Goal: Check status: Check status

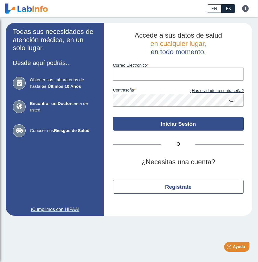
type input "[EMAIL_ADDRESS][DOMAIN_NAME]"
click at [171, 127] on button "Iniciar Sesión" at bounding box center [178, 124] width 131 height 14
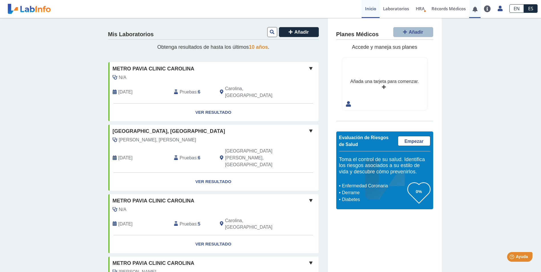
click at [258, 11] on link at bounding box center [475, 9] width 12 height 4
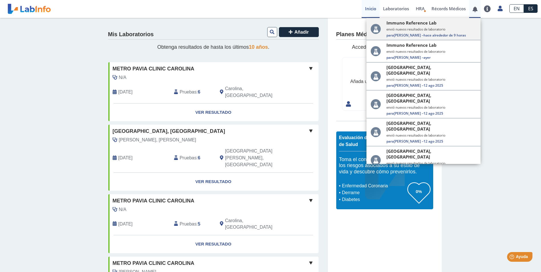
click at [258, 33] on span "hace alrededor de 9 horas" at bounding box center [444, 35] width 42 height 5
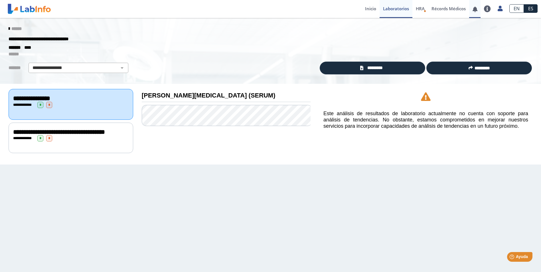
click at [258, 8] on link at bounding box center [475, 9] width 12 height 4
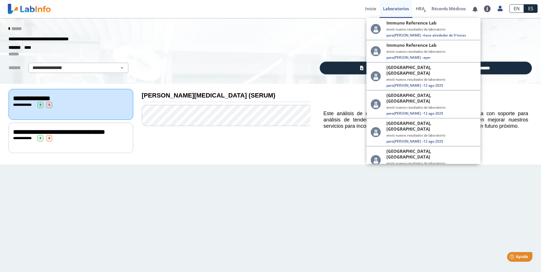
click at [227, 61] on div "**********" at bounding box center [270, 51] width 541 height 66
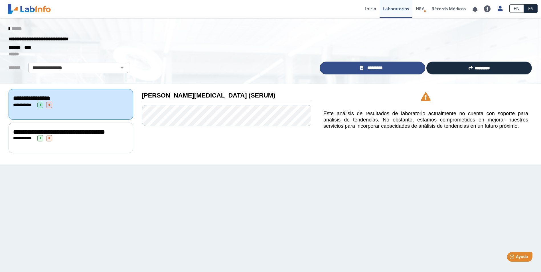
click at [258, 70] on span "*********" at bounding box center [375, 68] width 20 height 7
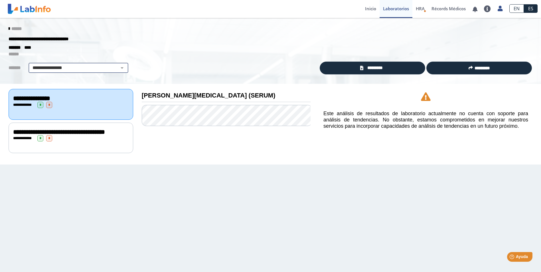
click at [118, 69] on select "**********" at bounding box center [78, 67] width 96 height 7
click at [258, 11] on link at bounding box center [475, 9] width 12 height 4
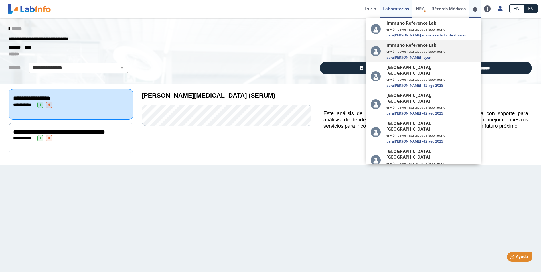
click at [258, 53] on small "envió nuevos resultados de laboratorio" at bounding box center [431, 51] width 90 height 4
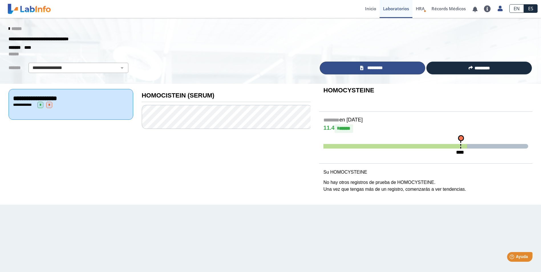
click at [258, 69] on span "*********" at bounding box center [375, 68] width 20 height 7
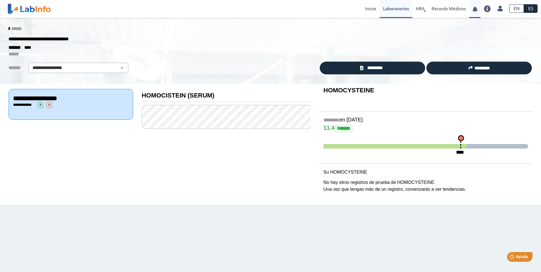
click at [258, 11] on link at bounding box center [475, 9] width 12 height 4
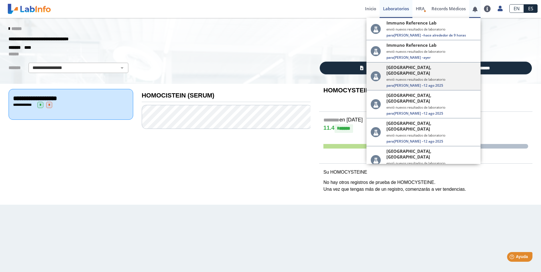
click at [258, 77] on small "envió nuevos resultados de laboratorio" at bounding box center [431, 79] width 90 height 4
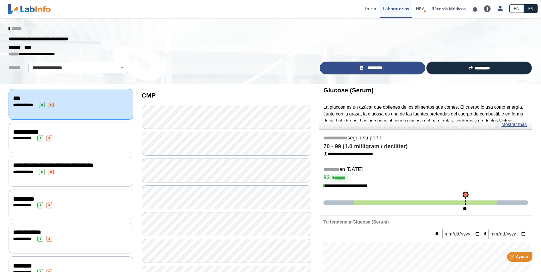
click at [258, 68] on span "*********" at bounding box center [375, 68] width 20 height 7
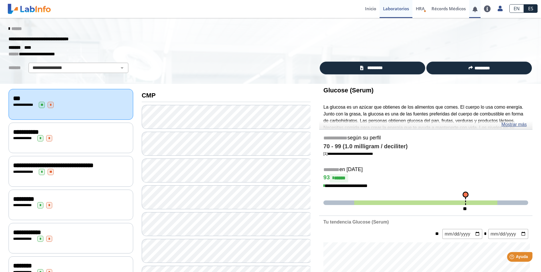
click at [258, 10] on link at bounding box center [475, 9] width 12 height 4
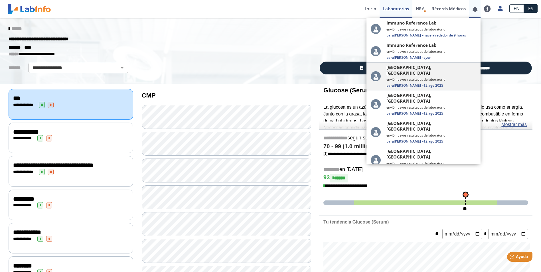
click at [258, 77] on small "envió nuevos resultados de laboratorio" at bounding box center [431, 79] width 90 height 4
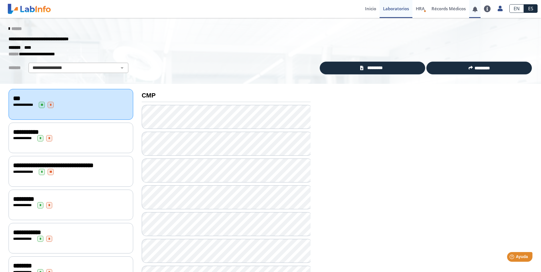
click at [258, 10] on link at bounding box center [475, 9] width 12 height 4
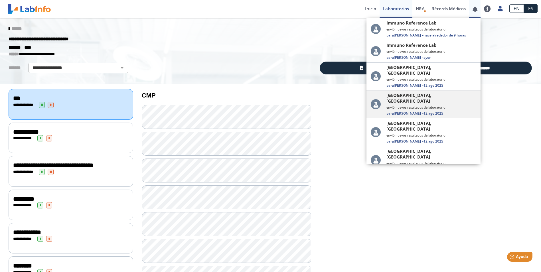
click at [258, 105] on small "envió nuevos resultados de laboratorio" at bounding box center [431, 107] width 90 height 4
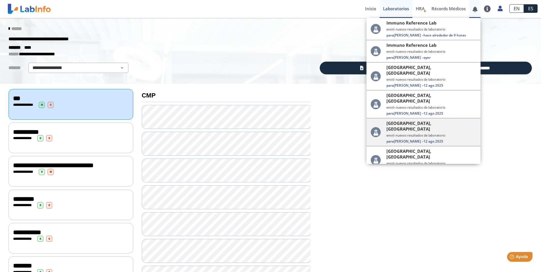
drag, startPoint x: 476, startPoint y: 105, endPoint x: 475, endPoint y: 115, distance: 10.0
click at [258, 115] on app-notification-pane "Immuno Reference Lab envió nuevos resultados de laboratorio Para Lucy A. – hace…" at bounding box center [423, 91] width 114 height 146
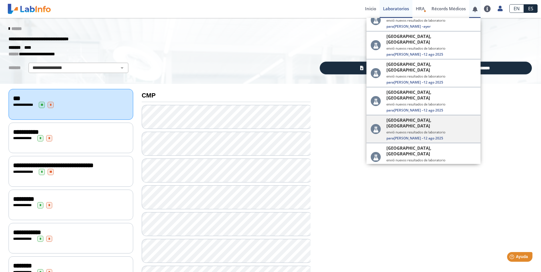
scroll to position [30, 0]
click at [258, 131] on small "envió nuevos resultados de laboratorio" at bounding box center [431, 133] width 90 height 4
click at [258, 125] on icon at bounding box center [376, 130] width 10 height 10
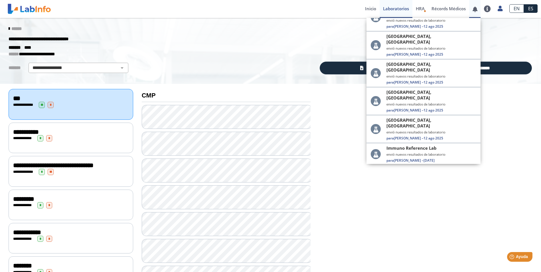
scroll to position [144, 0]
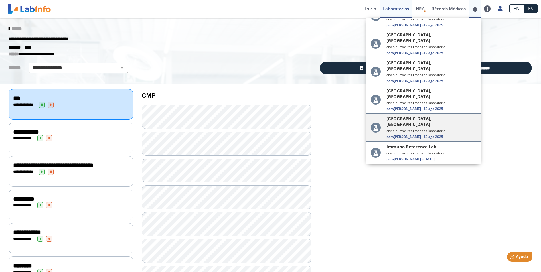
click at [258, 123] on icon at bounding box center [376, 128] width 10 height 10
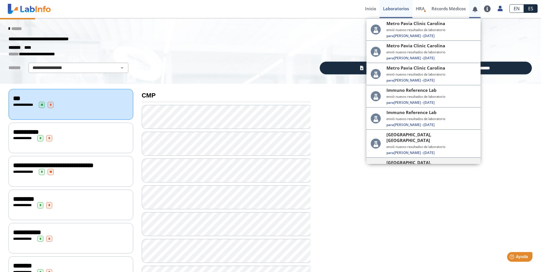
scroll to position [112, 0]
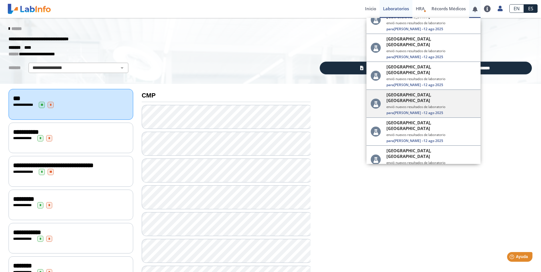
click at [258, 92] on span "[GEOGRAPHIC_DATA], [GEOGRAPHIC_DATA]" at bounding box center [428, 97] width 85 height 11
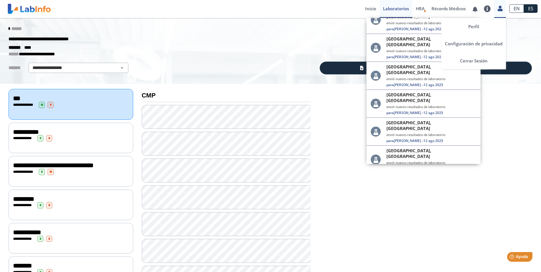
click at [258, 10] on icon at bounding box center [500, 8] width 5 height 4
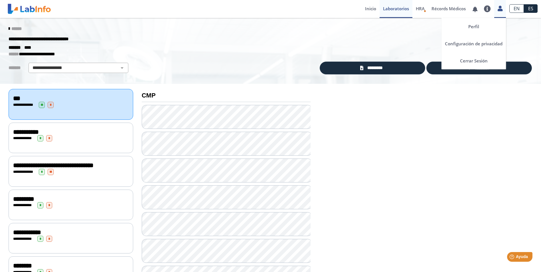
click at [258, 11] on icon at bounding box center [500, 8] width 5 height 4
click at [258, 60] on link "Cerrar Sesión" at bounding box center [473, 60] width 64 height 17
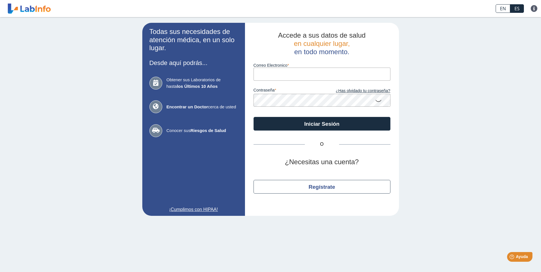
type input "[EMAIL_ADDRESS][DOMAIN_NAME]"
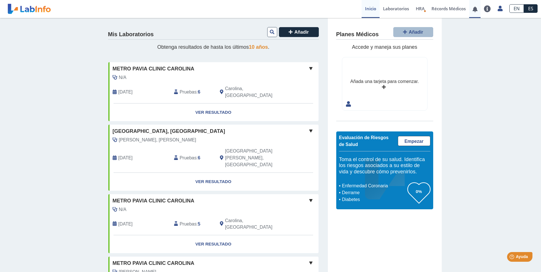
click at [475, 10] on link at bounding box center [475, 9] width 12 height 4
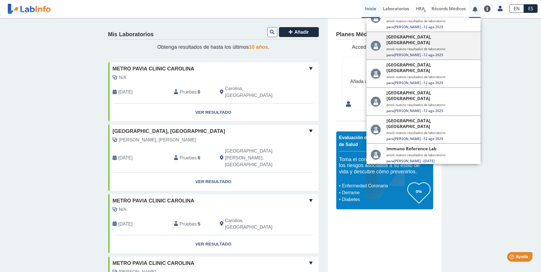
scroll to position [143, 0]
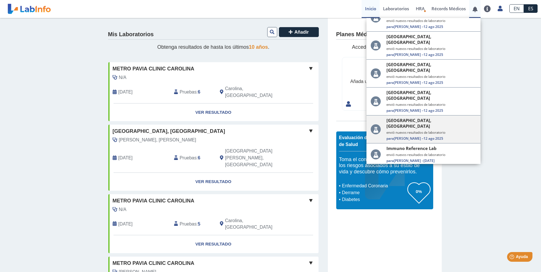
click at [394, 130] on small "envió nuevos resultados de laboratorio" at bounding box center [431, 132] width 90 height 4
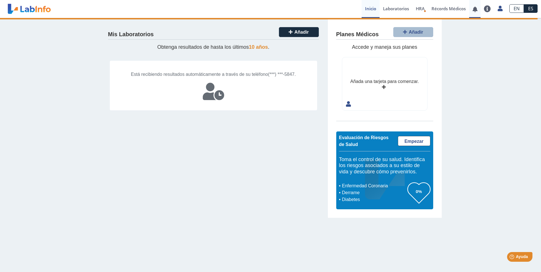
click at [474, 8] on link at bounding box center [475, 9] width 12 height 4
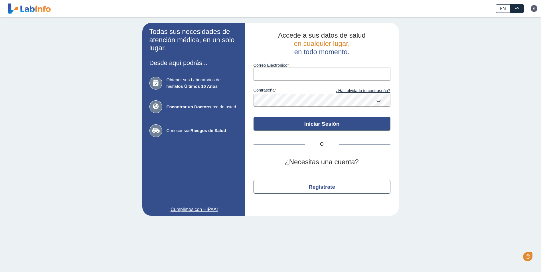
type input "[EMAIL_ADDRESS][DOMAIN_NAME]"
click at [317, 126] on button "Iniciar Sesión" at bounding box center [322, 124] width 137 height 14
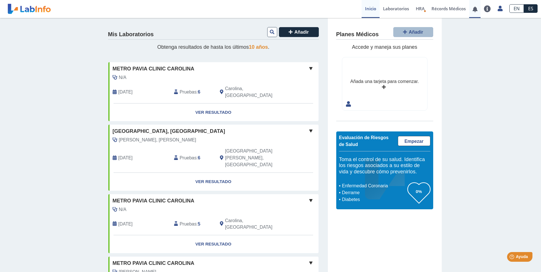
click at [474, 11] on link at bounding box center [475, 9] width 12 height 4
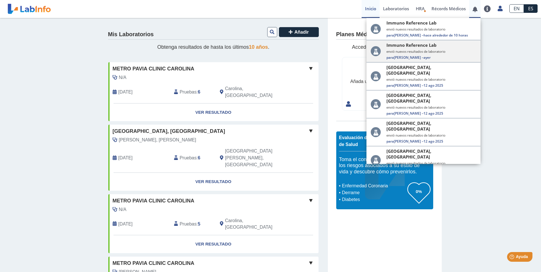
click at [423, 58] on span "ayer" at bounding box center [426, 57] width 7 height 5
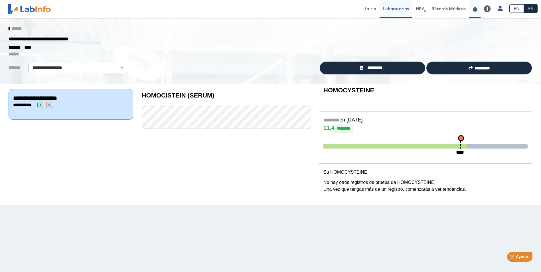
click at [472, 11] on link at bounding box center [475, 9] width 12 height 4
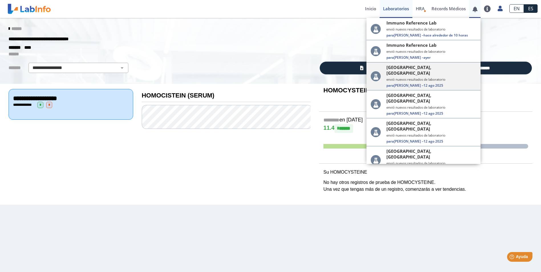
click at [426, 83] on span "12 ago 2025" at bounding box center [433, 85] width 20 height 5
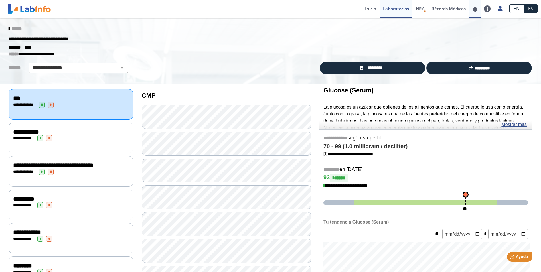
click at [475, 12] on span at bounding box center [475, 9] width 12 height 18
click at [475, 7] on link at bounding box center [475, 9] width 12 height 4
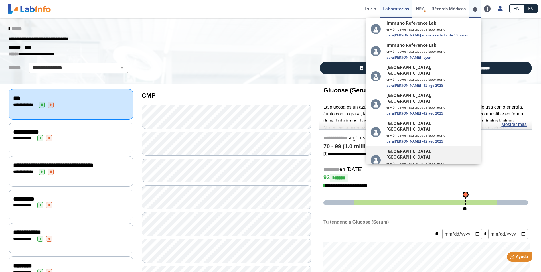
scroll to position [29, 0]
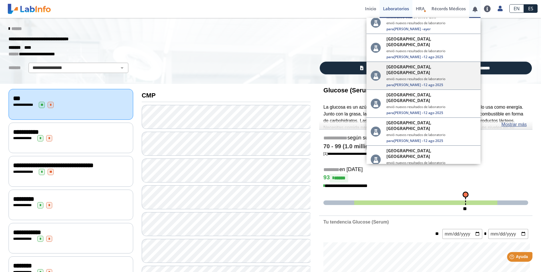
click at [425, 65] on div "[GEOGRAPHIC_DATA], [PERSON_NAME] envió nuevos resultados de laboratorio Para [P…" at bounding box center [431, 75] width 90 height 23
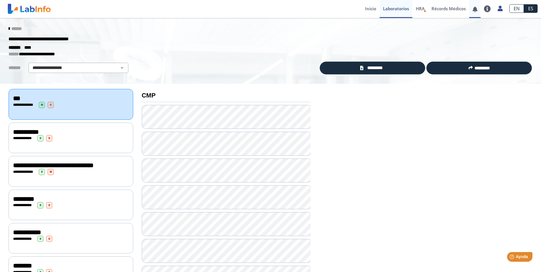
click at [473, 11] on link at bounding box center [475, 9] width 12 height 4
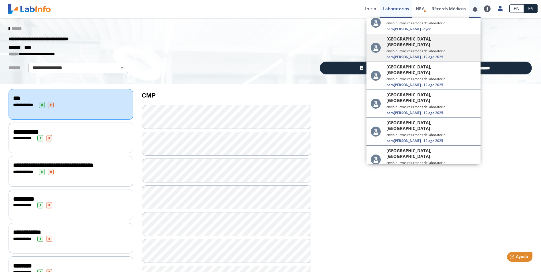
click at [408, 41] on span "[GEOGRAPHIC_DATA], [GEOGRAPHIC_DATA]" at bounding box center [428, 41] width 85 height 11
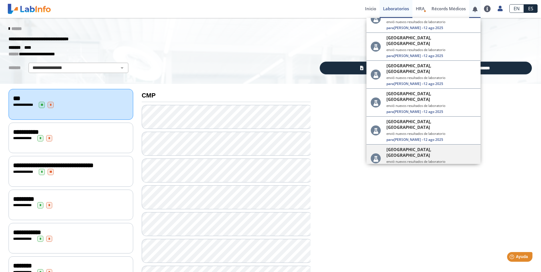
scroll to position [114, 0]
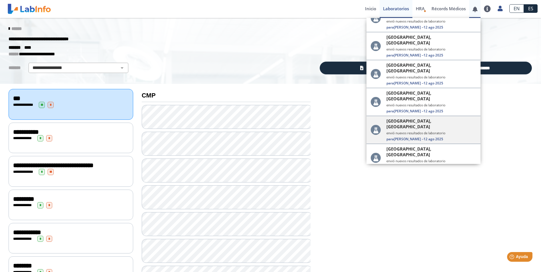
click at [411, 118] on div "[GEOGRAPHIC_DATA], [PERSON_NAME] envió nuevos resultados de laboratorio Para [P…" at bounding box center [431, 129] width 90 height 23
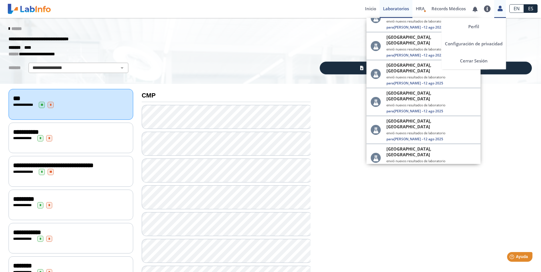
click at [501, 8] on icon at bounding box center [500, 8] width 5 height 4
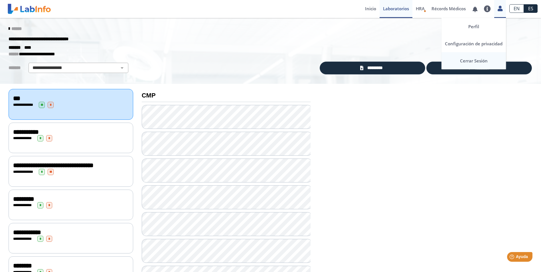
click at [481, 64] on link "Cerrar Sesión" at bounding box center [473, 60] width 64 height 17
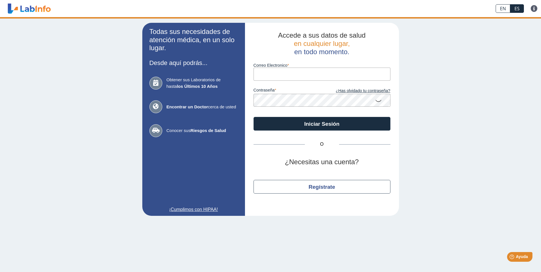
type input "[EMAIL_ADDRESS][DOMAIN_NAME]"
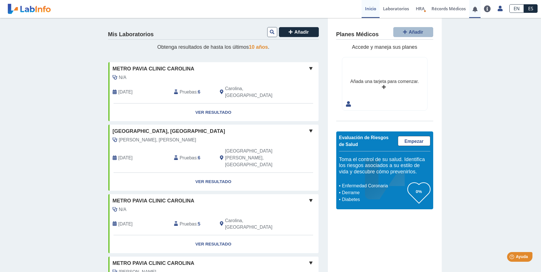
click at [476, 10] on link at bounding box center [475, 9] width 12 height 4
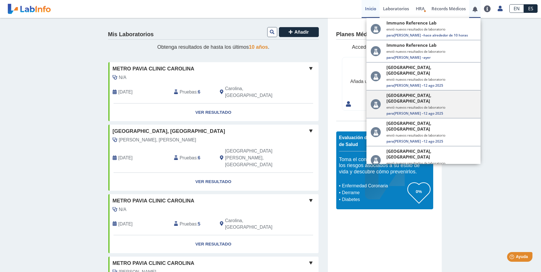
click at [423, 111] on span "12 ago 2025" at bounding box center [433, 113] width 20 height 5
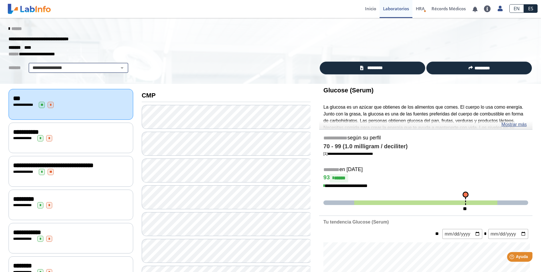
click at [94, 66] on select "**********" at bounding box center [78, 67] width 96 height 7
click at [479, 11] on icon at bounding box center [479, 11] width 2 height 2
click at [477, 11] on link at bounding box center [475, 9] width 12 height 4
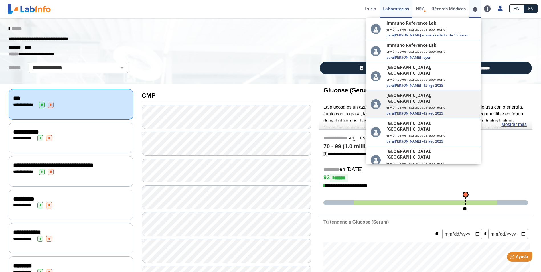
click at [411, 105] on small "envió nuevos resultados de laboratorio" at bounding box center [431, 107] width 90 height 4
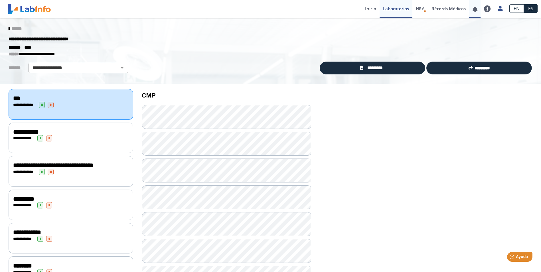
click at [476, 12] on span at bounding box center [475, 9] width 12 height 18
click at [476, 11] on link at bounding box center [475, 9] width 12 height 4
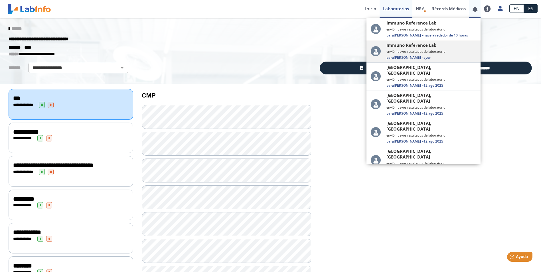
click at [385, 45] on div "Immuno Reference Lab envió nuevos resultados de laboratorio Para [PERSON_NAME] …" at bounding box center [423, 51] width 114 height 22
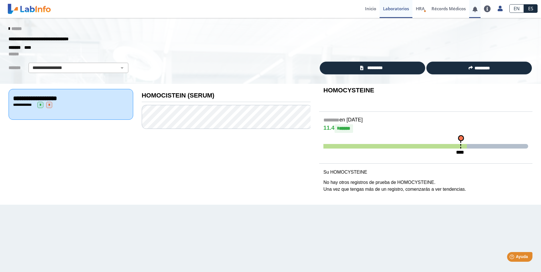
click at [474, 11] on link at bounding box center [475, 9] width 12 height 4
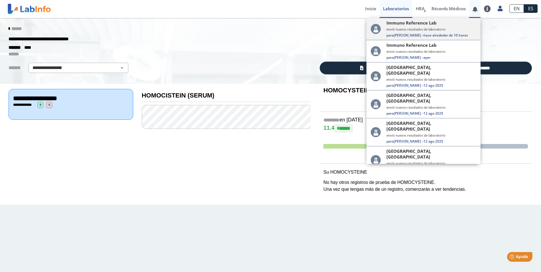
click at [411, 26] on div "Immuno Reference Lab envió nuevos resultados de laboratorio Para [PERSON_NAME] …" at bounding box center [431, 29] width 90 height 18
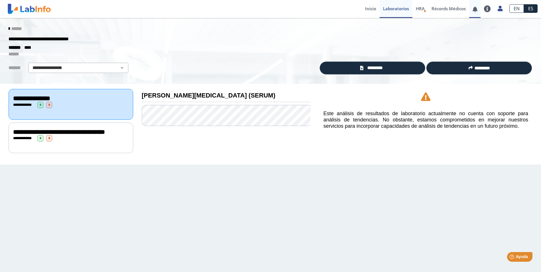
click at [475, 10] on link at bounding box center [475, 9] width 12 height 4
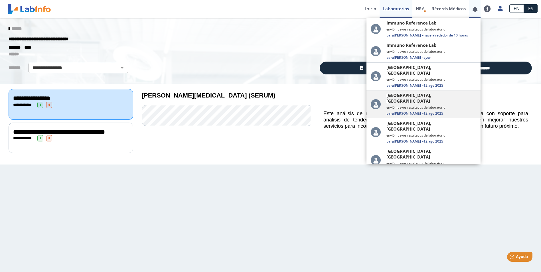
click at [412, 99] on div "[GEOGRAPHIC_DATA], [PERSON_NAME] envió nuevos resultados de laboratorio Para [P…" at bounding box center [431, 103] width 90 height 23
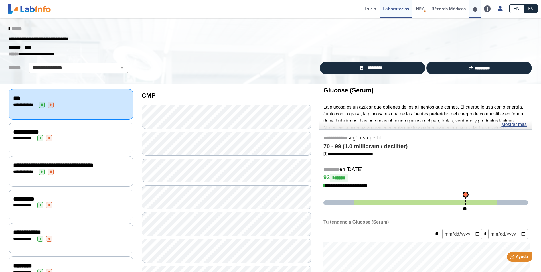
click at [473, 10] on link at bounding box center [475, 9] width 12 height 4
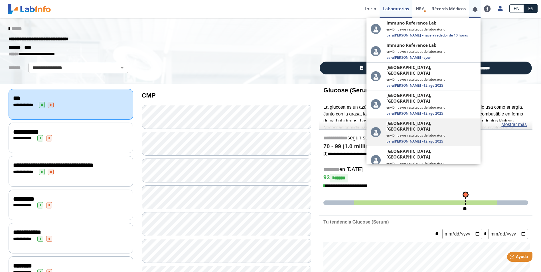
click at [432, 121] on div "[GEOGRAPHIC_DATA], [PERSON_NAME] envió nuevos resultados de laboratorio Para [P…" at bounding box center [431, 131] width 90 height 23
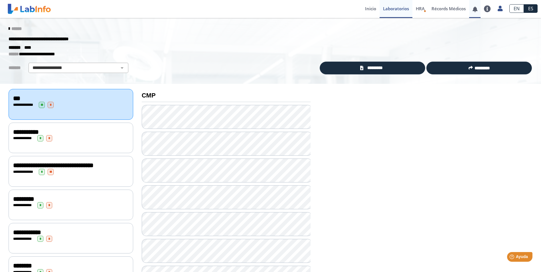
click at [472, 9] on link at bounding box center [475, 9] width 12 height 4
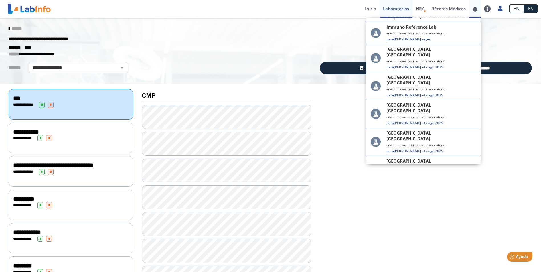
scroll to position [29, 0]
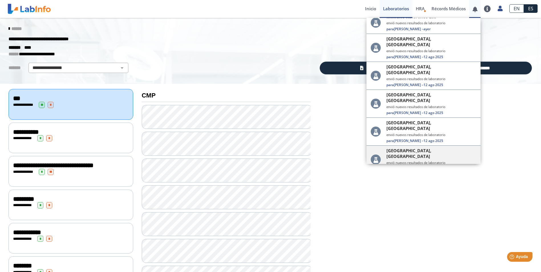
click at [437, 161] on small "envió nuevos resultados de laboratorio" at bounding box center [431, 163] width 90 height 4
click at [389, 148] on span "[GEOGRAPHIC_DATA], [GEOGRAPHIC_DATA]" at bounding box center [428, 153] width 85 height 11
click at [397, 176] on div "[GEOGRAPHIC_DATA], [PERSON_NAME] envió nuevos resultados de laboratorio Para [P…" at bounding box center [431, 187] width 90 height 23
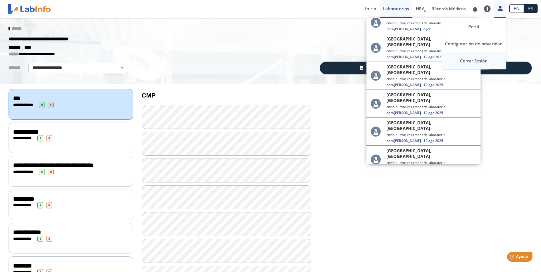
click at [476, 61] on link "Cerrar Sesión" at bounding box center [473, 60] width 64 height 17
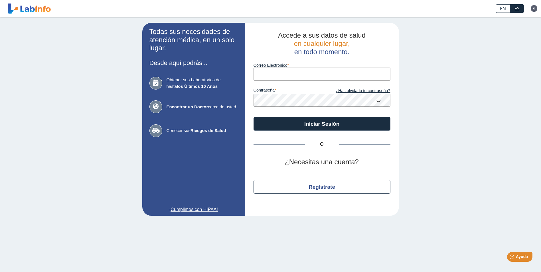
type input "[EMAIL_ADDRESS][DOMAIN_NAME]"
